Goal: Use online tool/utility: Utilize a website feature to perform a specific function

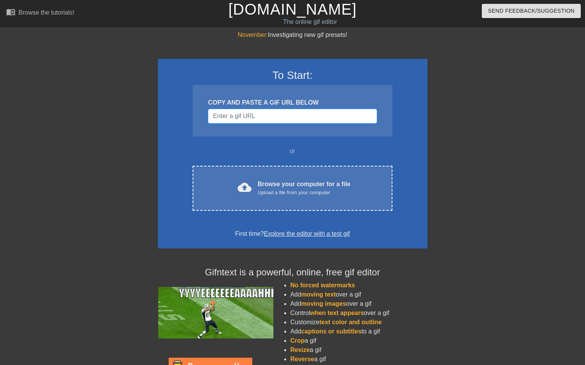
click at [279, 117] on input "Username" at bounding box center [292, 116] width 169 height 15
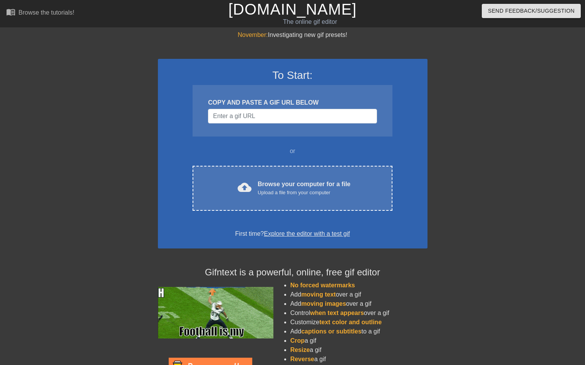
click at [92, 110] on div at bounding box center [90, 145] width 115 height 231
click at [235, 117] on input "Username" at bounding box center [292, 116] width 169 height 15
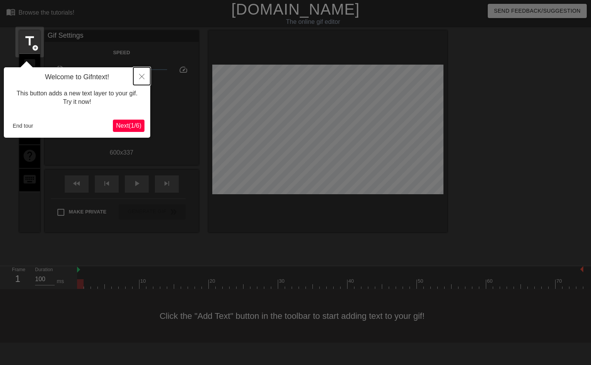
click at [144, 78] on button "Close" at bounding box center [141, 76] width 17 height 18
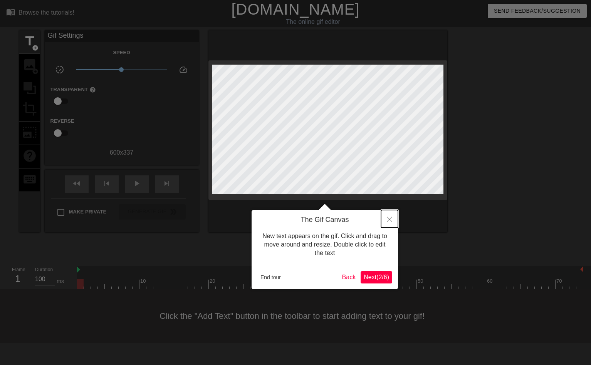
click at [386, 223] on button "Close" at bounding box center [389, 219] width 17 height 18
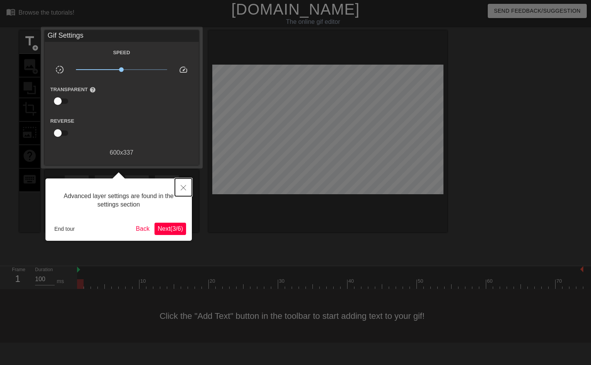
click at [184, 183] on button "Close" at bounding box center [183, 188] width 17 height 18
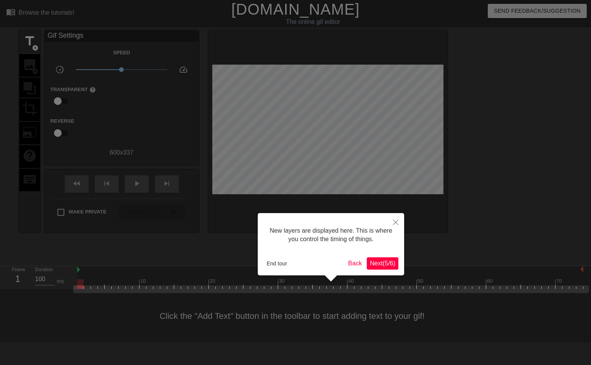
scroll to position [7, 0]
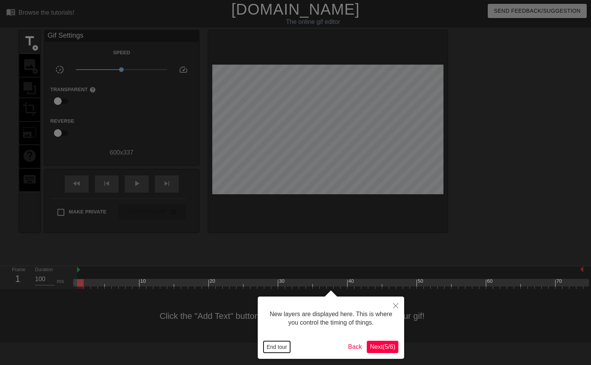
click at [273, 349] on button "End tour" at bounding box center [276, 347] width 27 height 12
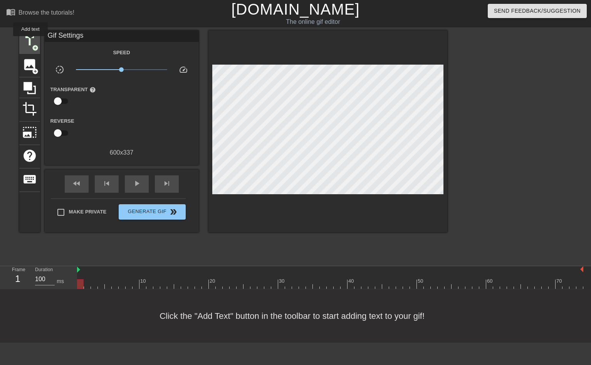
click at [30, 42] on span "title" at bounding box center [29, 41] width 15 height 15
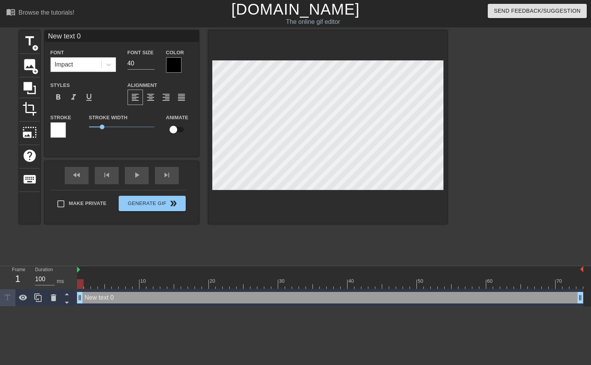
scroll to position [1, 2]
type input "B"
type textarea "B"
type input "BE"
type textarea "BE"
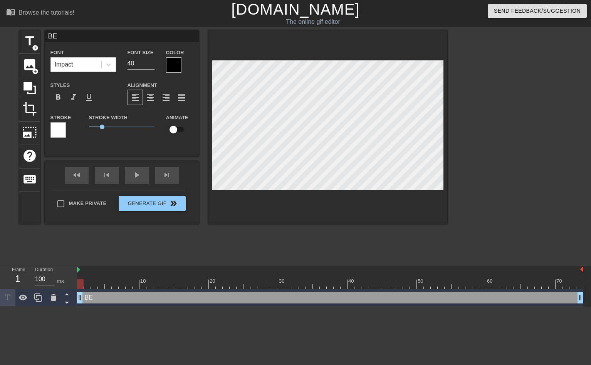
type input "BE3"
type textarea "BE3"
type input "BE3P"
type textarea "BE3P"
type input "BE3PM"
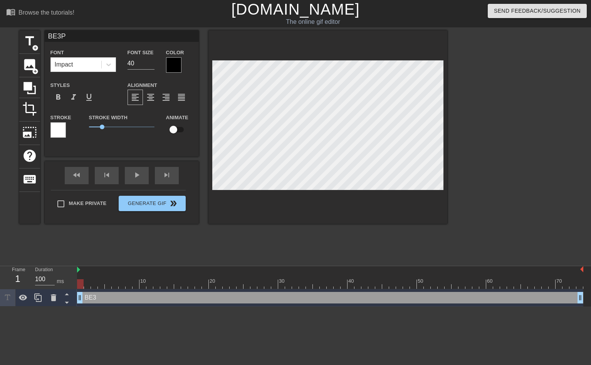
type textarea "BE3PM"
click at [170, 63] on div at bounding box center [173, 64] width 15 height 15
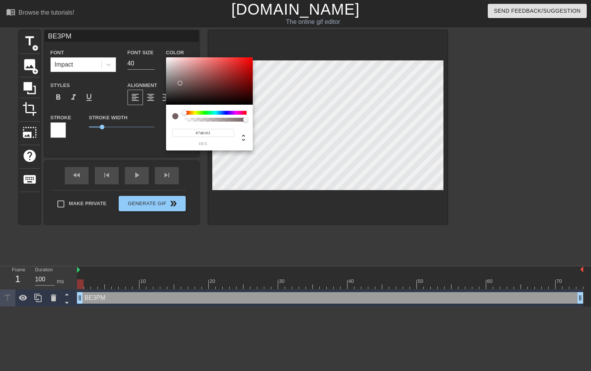
type input "#FFFFFF"
drag, startPoint x: 183, startPoint y: 86, endPoint x: 154, endPoint y: 48, distance: 47.5
click at [154, 48] on div "#FFFFFF hex" at bounding box center [295, 185] width 591 height 371
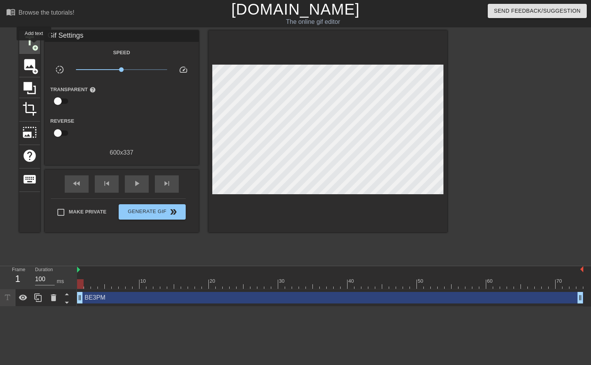
click at [33, 45] on span "add_circle" at bounding box center [35, 48] width 7 height 7
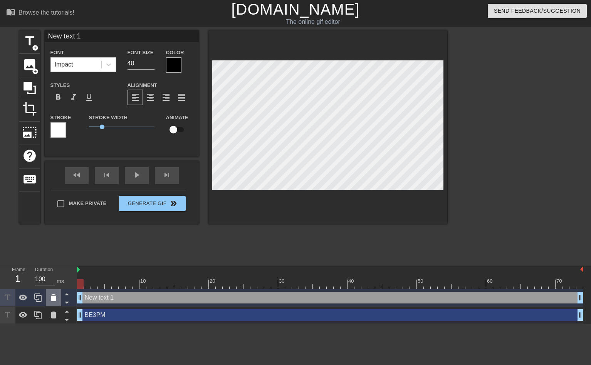
click at [54, 299] on icon at bounding box center [53, 298] width 5 height 7
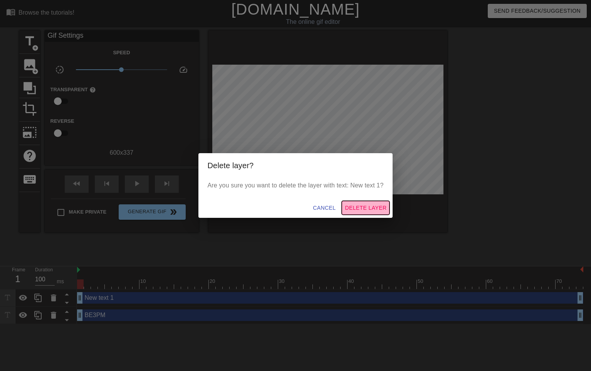
click at [373, 211] on span "Delete Layer" at bounding box center [366, 208] width 42 height 10
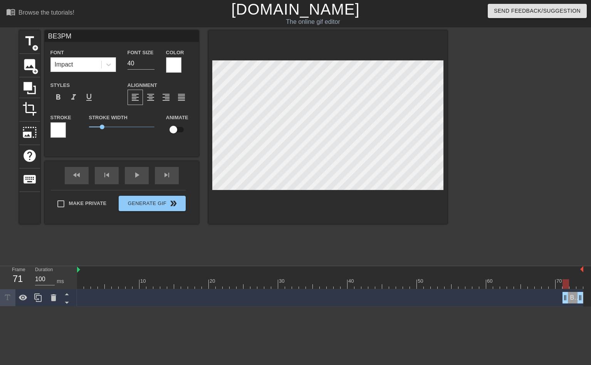
drag, startPoint x: 80, startPoint y: 300, endPoint x: 572, endPoint y: 301, distance: 492.8
click at [173, 131] on input "checkbox" at bounding box center [173, 129] width 44 height 15
checkbox input "true"
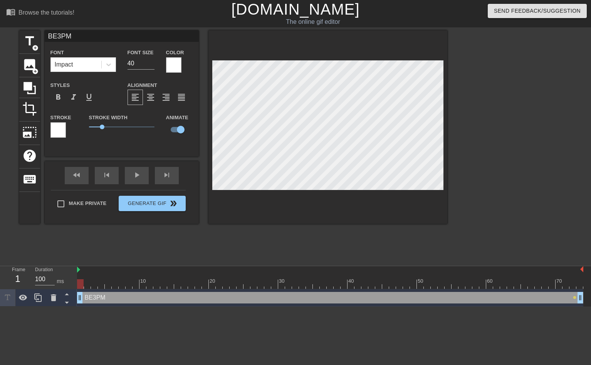
drag, startPoint x: 573, startPoint y: 300, endPoint x: 72, endPoint y: 297, distance: 500.9
click at [72, 297] on div "Frame 1 Duration 100 ms 10 20 30 40 50 60 70 BE3PM drag_handle drag_handle lens" at bounding box center [295, 286] width 591 height 40
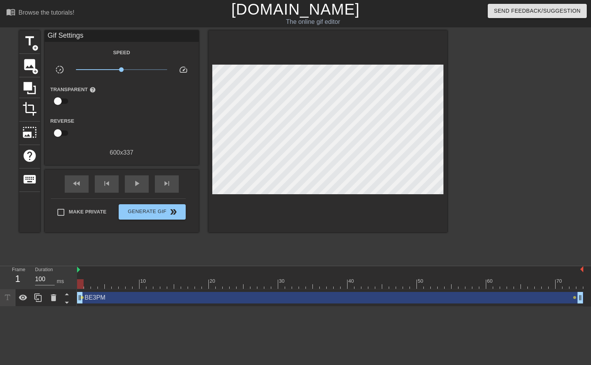
drag, startPoint x: 84, startPoint y: 298, endPoint x: 86, endPoint y: 301, distance: 4.7
click at [94, 307] on html "menu_book Browse the tutorials! [DOMAIN_NAME] The online gif editor Send Feedba…" at bounding box center [295, 153] width 591 height 307
click at [83, 297] on span "lens" at bounding box center [81, 297] width 3 height 3
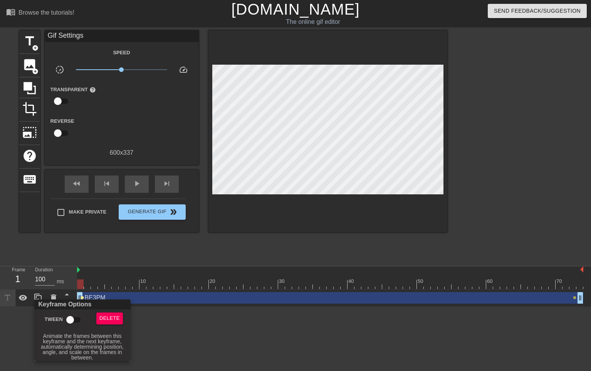
click at [70, 320] on input "Tween" at bounding box center [70, 320] width 44 height 15
checkbox input "true"
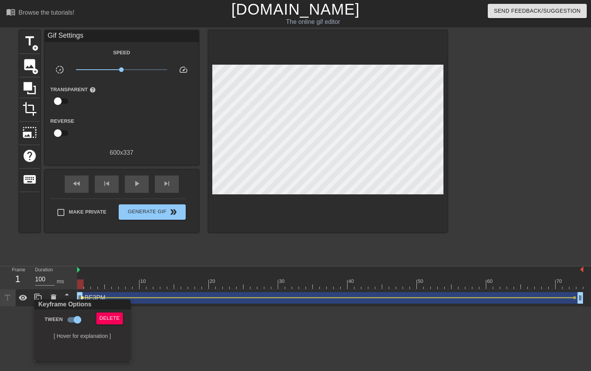
click at [190, 325] on div at bounding box center [295, 185] width 591 height 371
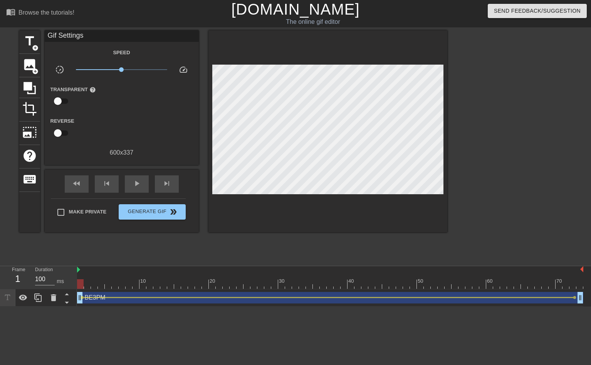
drag, startPoint x: 78, startPoint y: 272, endPoint x: 72, endPoint y: 276, distance: 6.9
click at [72, 276] on div "Frame 1 Duration 100 ms 10 20 30 40 50 60 70 BE3PM drag_handle drag_handle lens…" at bounding box center [295, 286] width 591 height 40
click at [79, 307] on html "menu_book Browse the tutorials! [DOMAIN_NAME] The online gif editor Send Feedba…" at bounding box center [295, 153] width 591 height 307
click at [130, 181] on div "play_arrow" at bounding box center [137, 184] width 24 height 17
click at [156, 307] on html "menu_book Browse the tutorials! [DOMAIN_NAME] The online gif editor Send Feedba…" at bounding box center [295, 153] width 591 height 307
